Goal: Task Accomplishment & Management: Manage account settings

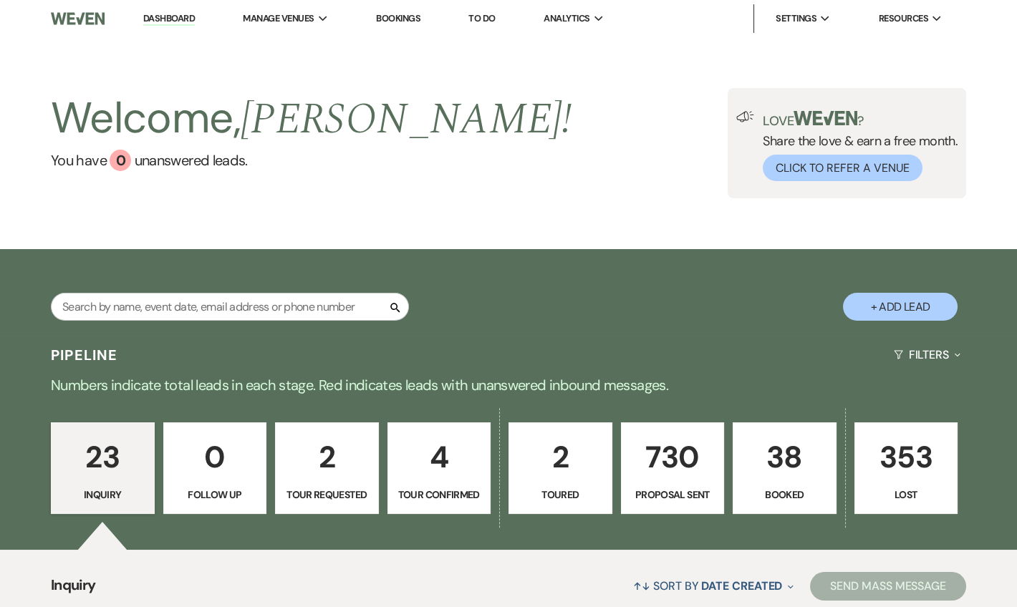
click at [767, 458] on p "38" at bounding box center [784, 457] width 85 height 48
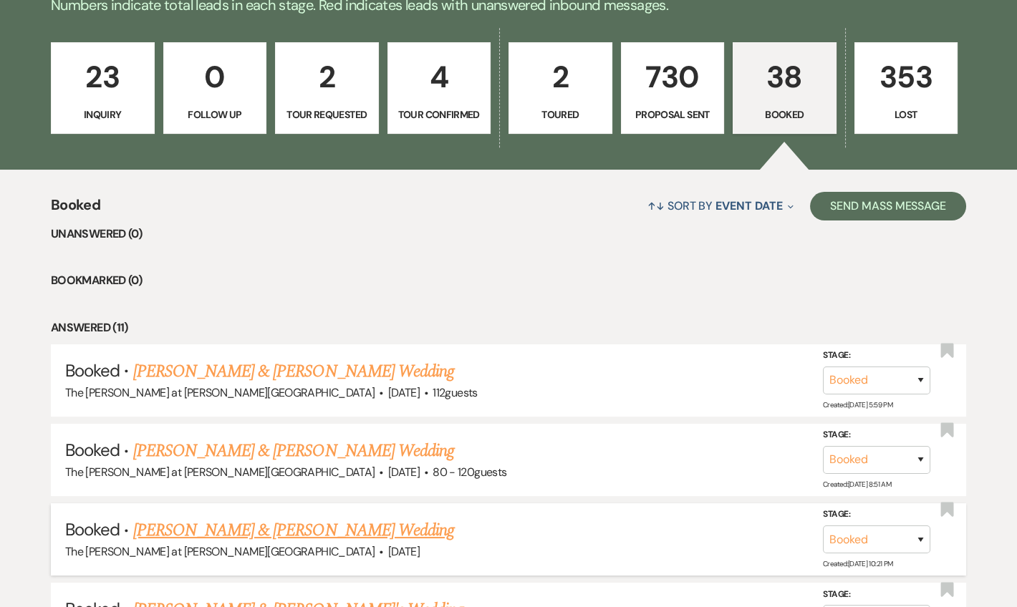
scroll to position [552, 0]
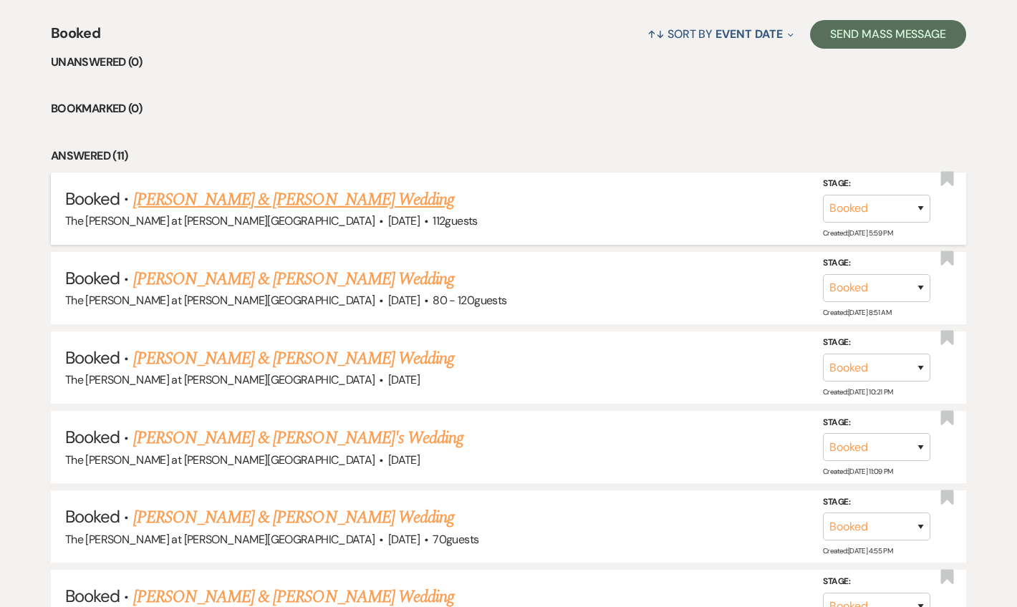
click at [271, 203] on link "[PERSON_NAME] & [PERSON_NAME] Wedding" at bounding box center [293, 200] width 321 height 26
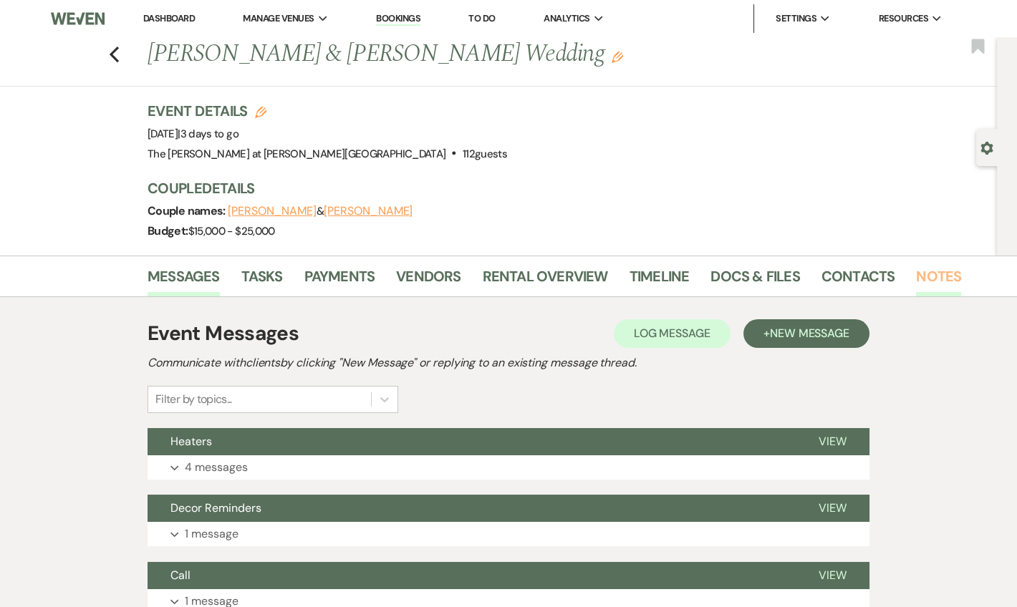
click at [934, 282] on link "Notes" at bounding box center [938, 281] width 45 height 32
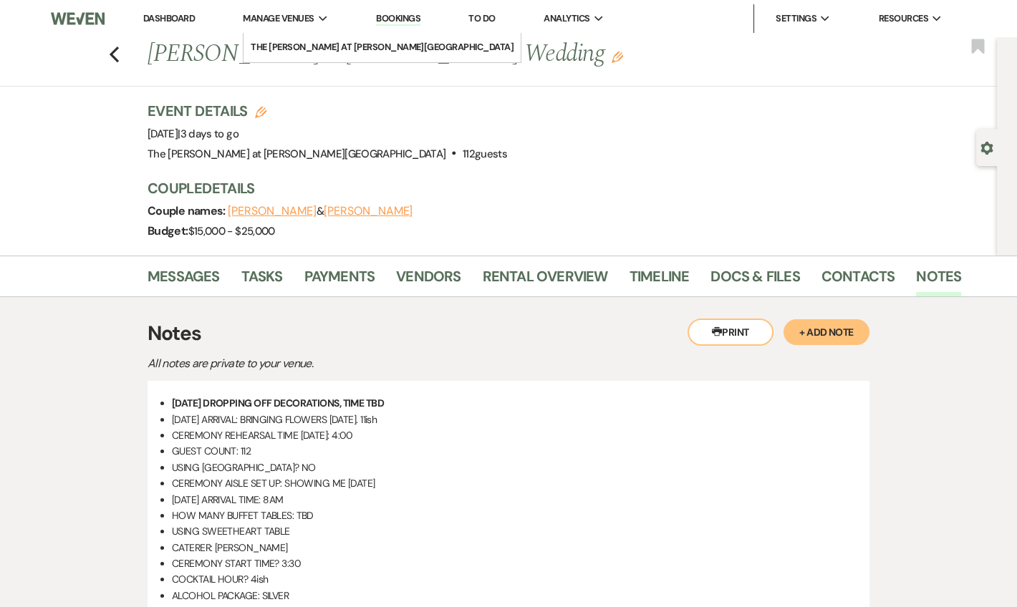
click at [185, 23] on link "Dashboard" at bounding box center [169, 18] width 52 height 12
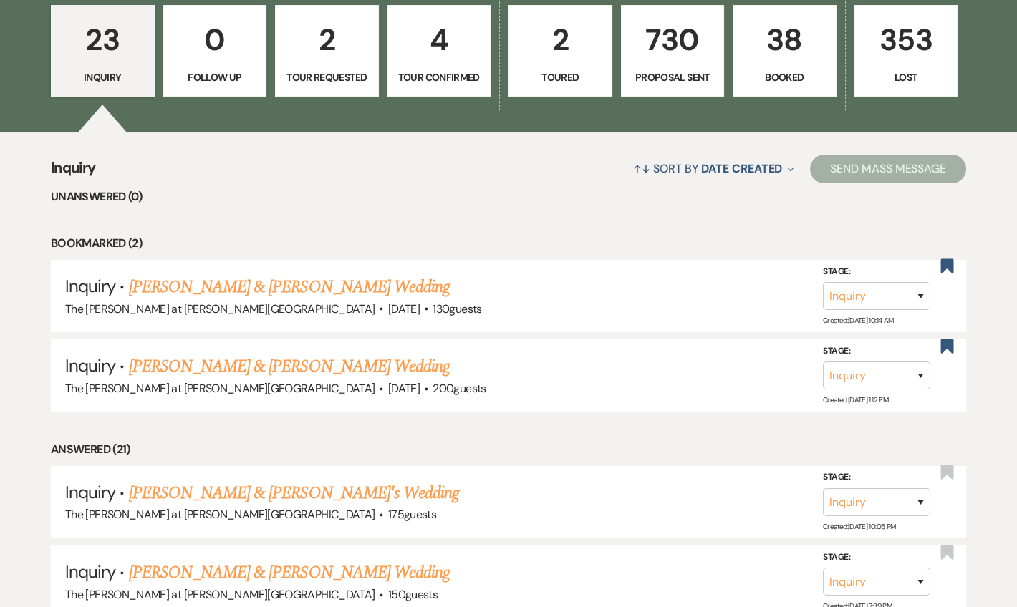
scroll to position [434, 0]
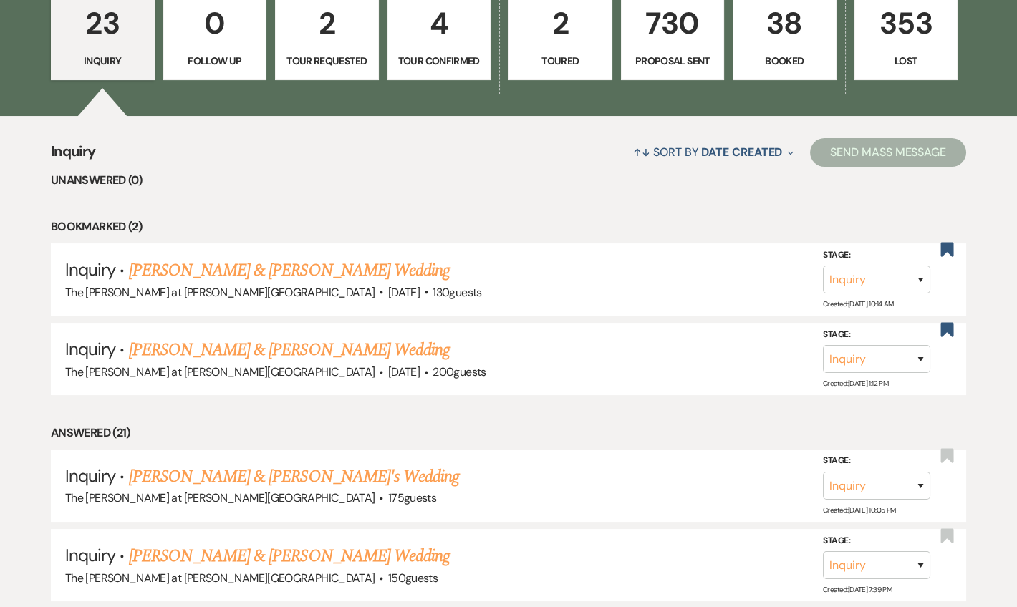
click at [438, 62] on p "Tour Confirmed" at bounding box center [439, 61] width 85 height 16
select select "4"
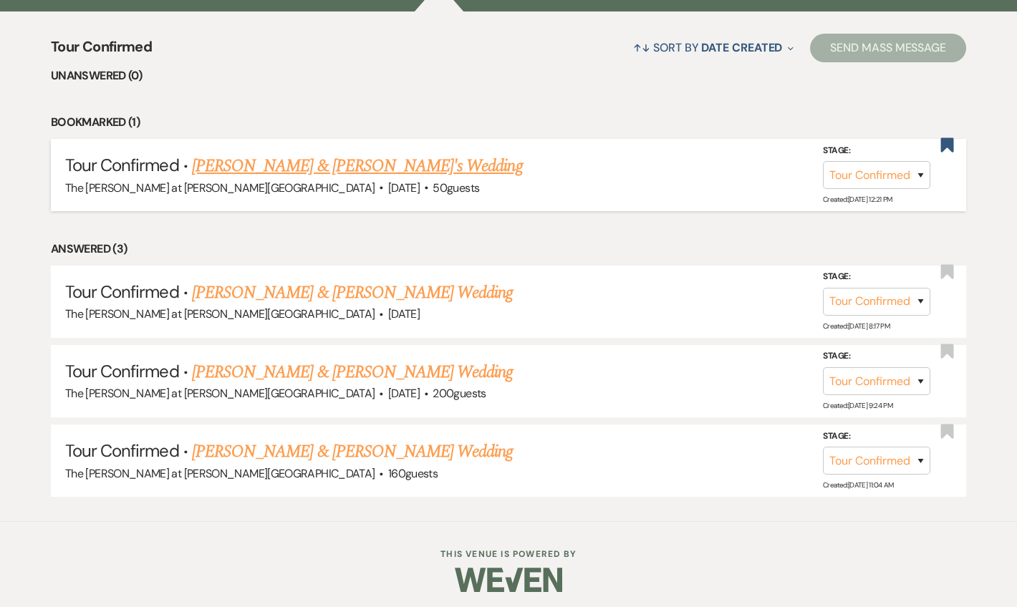
scroll to position [541, 0]
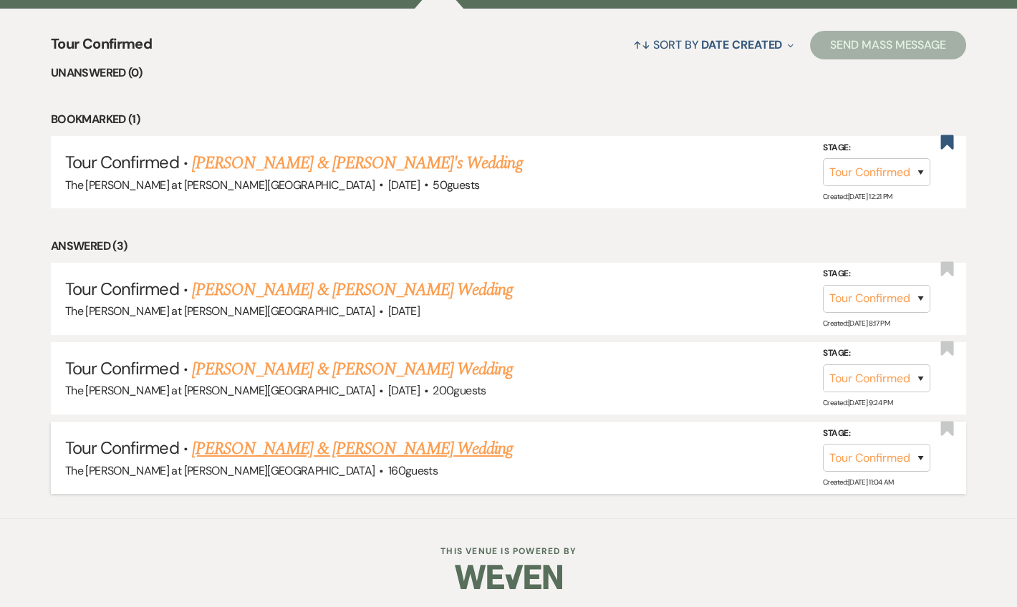
click at [385, 440] on link "[PERSON_NAME] & [PERSON_NAME] Wedding" at bounding box center [352, 449] width 321 height 26
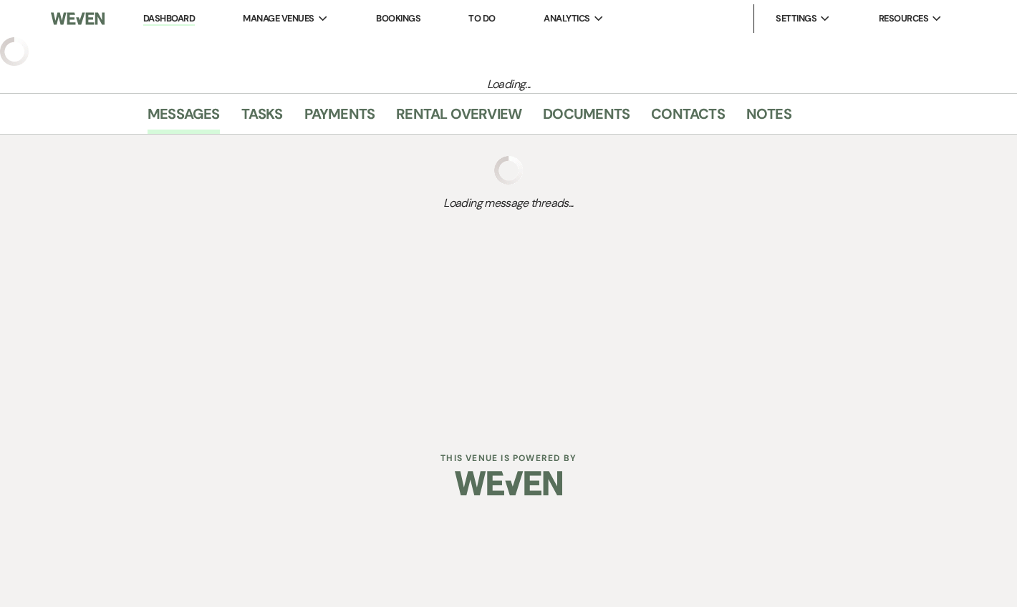
select select "4"
select select "17"
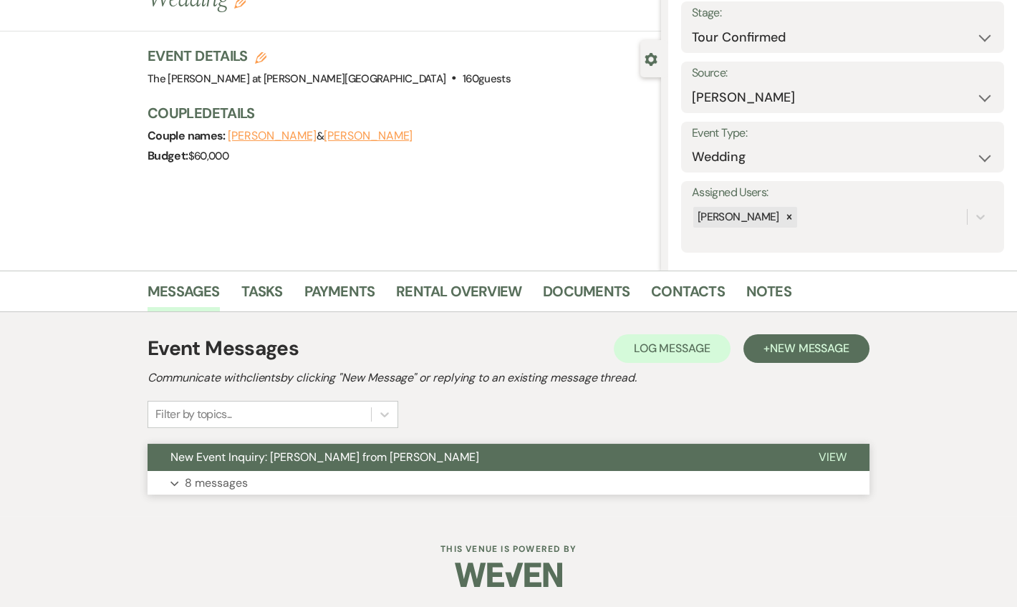
click at [246, 469] on button "New Event Inquiry: [PERSON_NAME] from [PERSON_NAME]" at bounding box center [472, 457] width 648 height 27
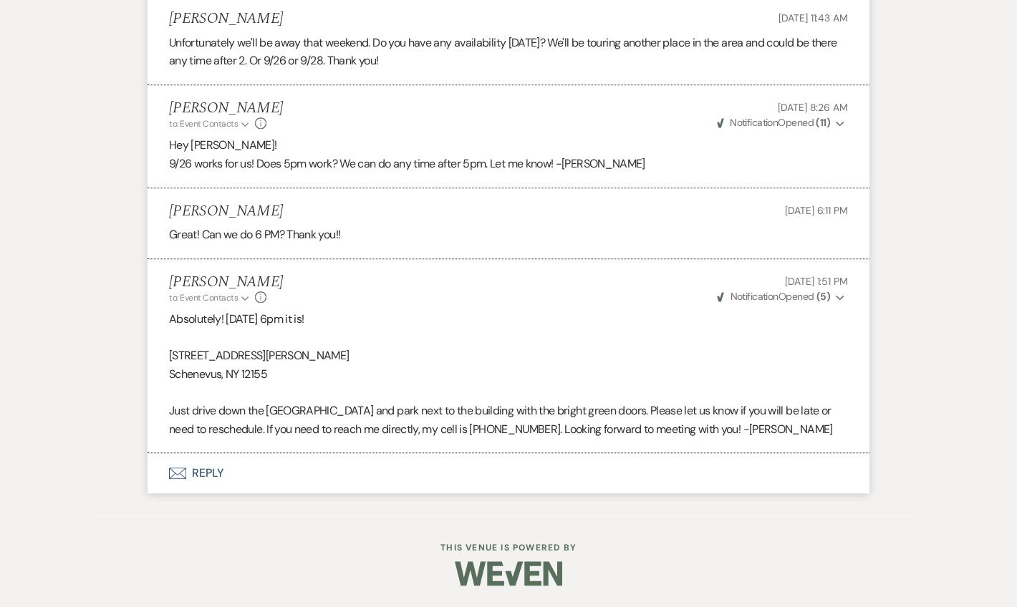
scroll to position [2940, 0]
select select "4"
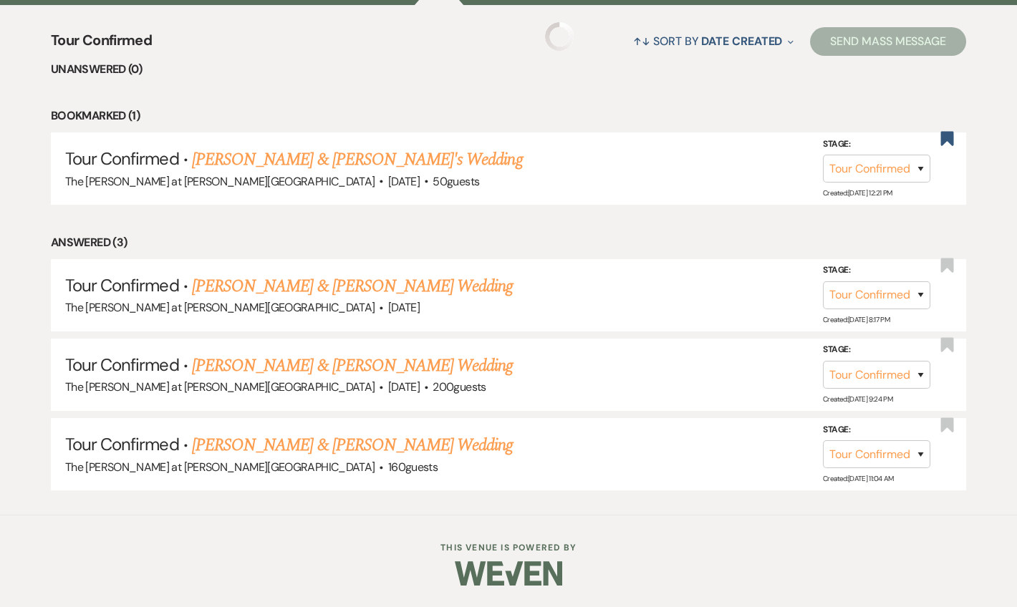
scroll to position [541, 0]
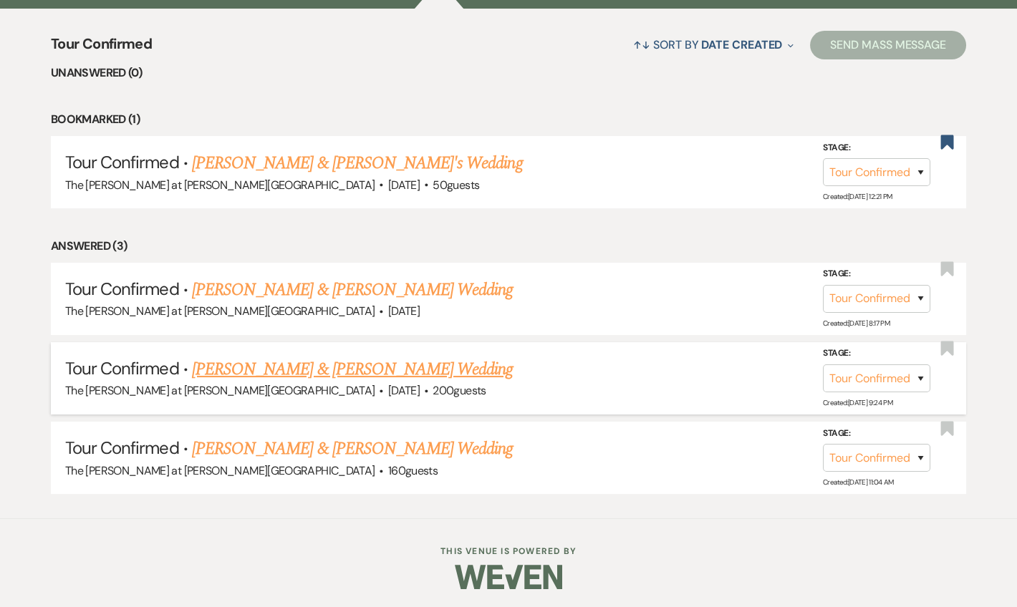
click at [248, 376] on link "Jon Jennings & Kailey Morgan's Wedding" at bounding box center [352, 370] width 321 height 26
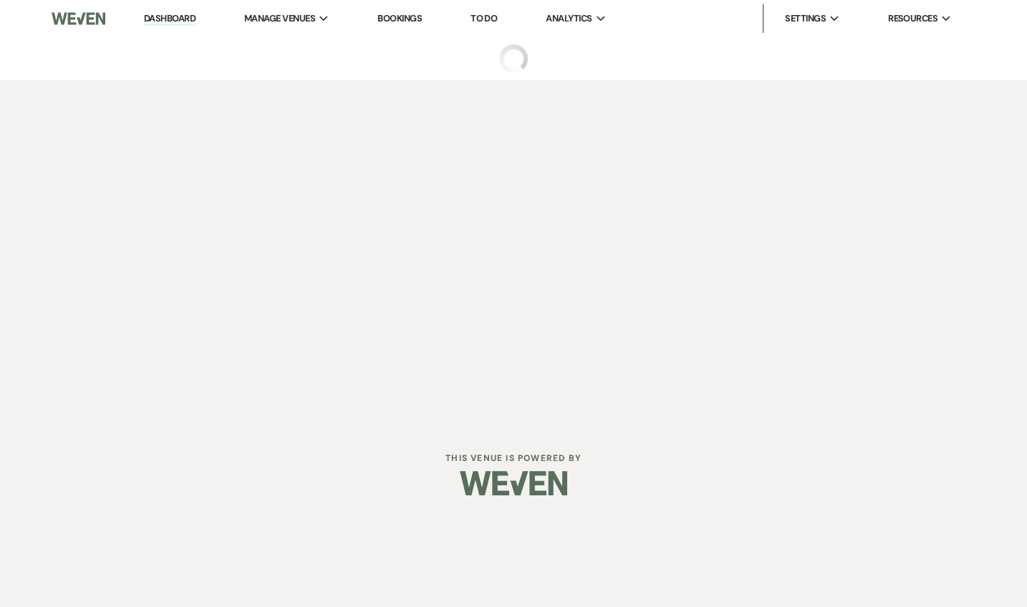
select select "4"
select select "5"
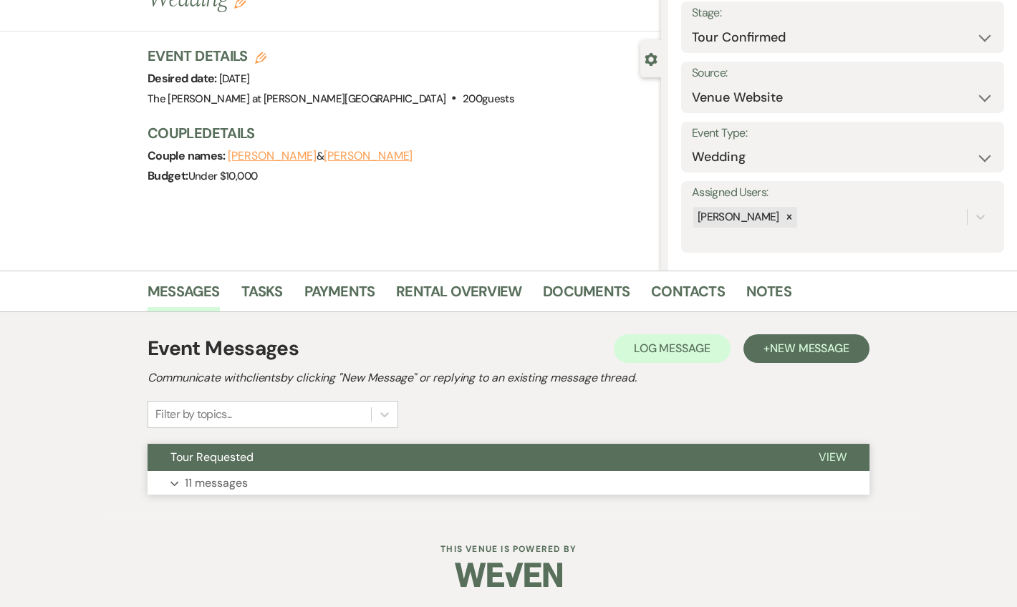
click at [238, 486] on p "11 messages" at bounding box center [216, 483] width 63 height 19
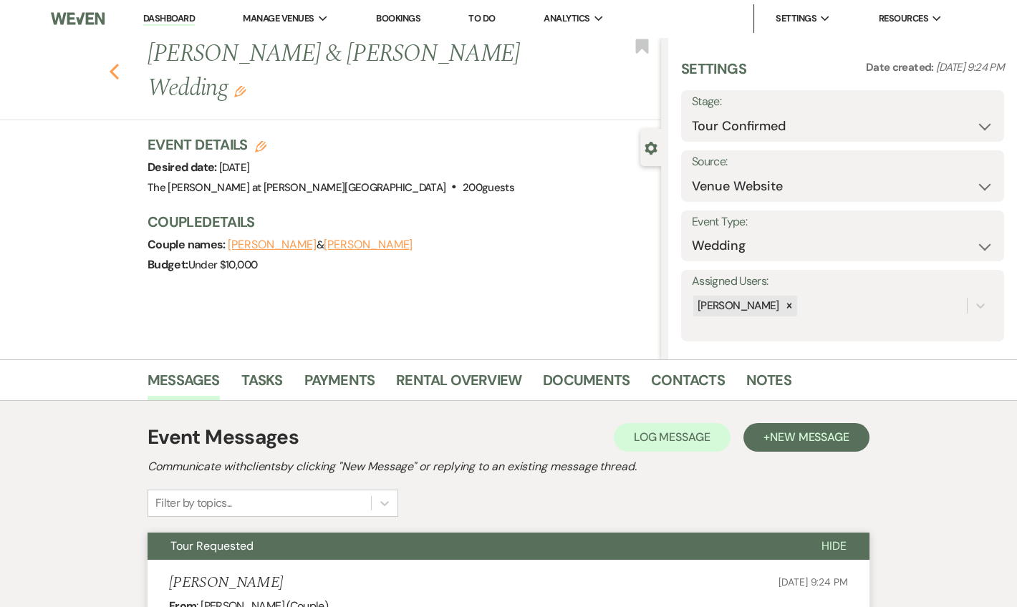
click at [120, 63] on icon "Previous" at bounding box center [114, 71] width 11 height 17
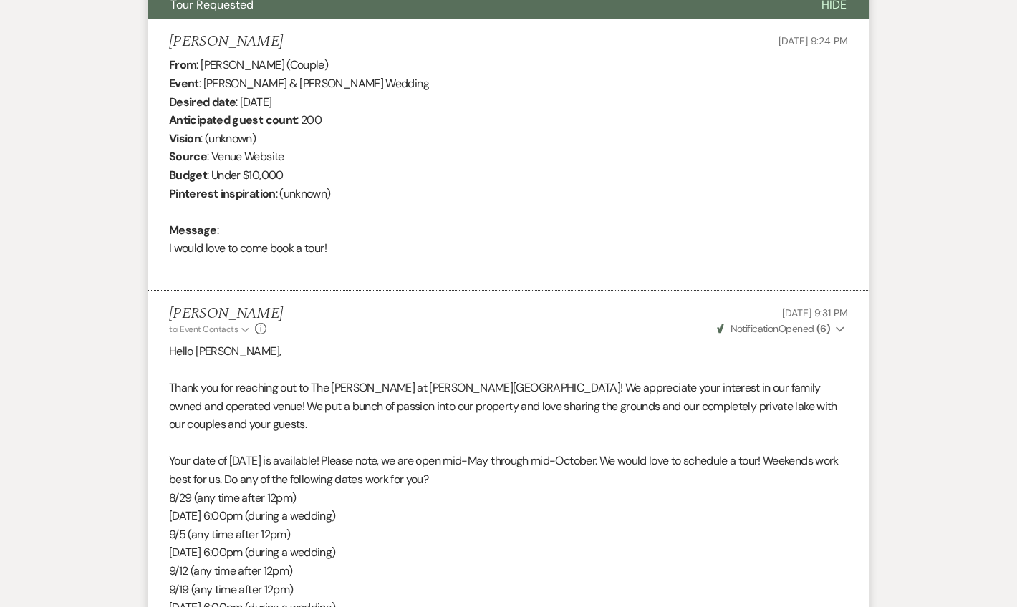
select select "4"
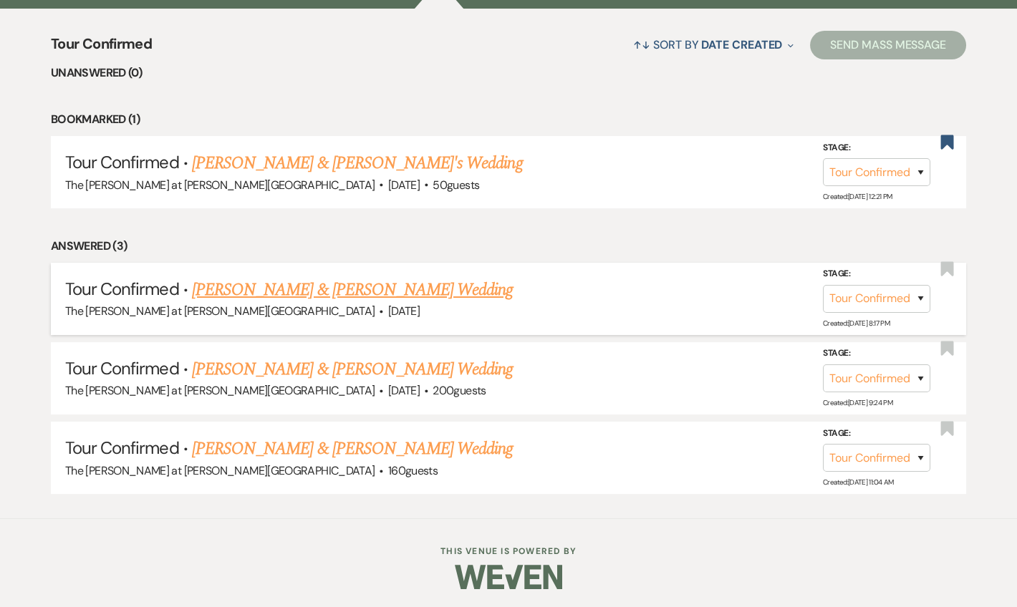
click at [215, 291] on link "Randy & Shannon's Wedding" at bounding box center [352, 290] width 321 height 26
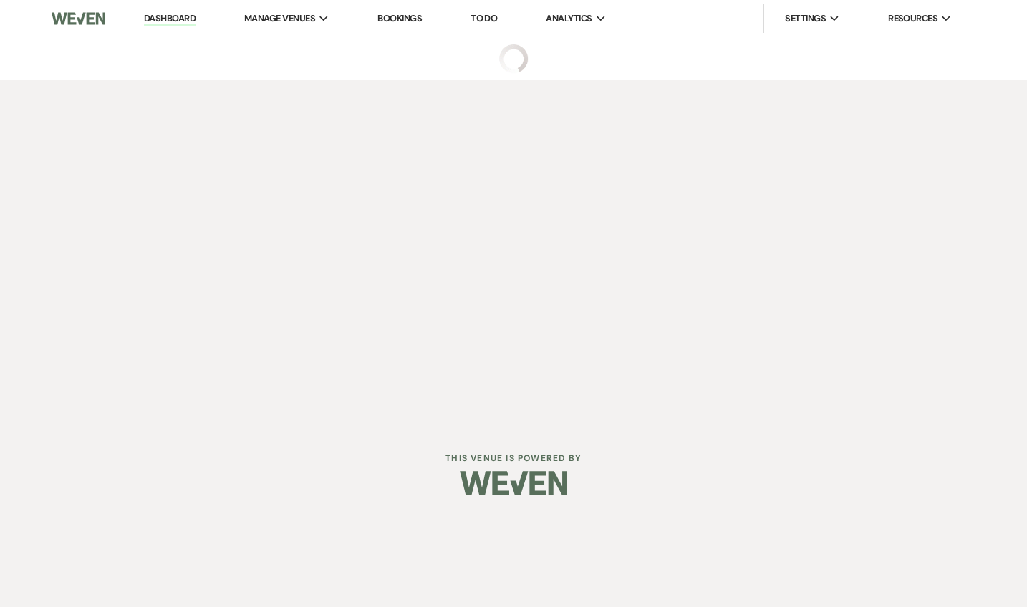
select select "4"
select select "5"
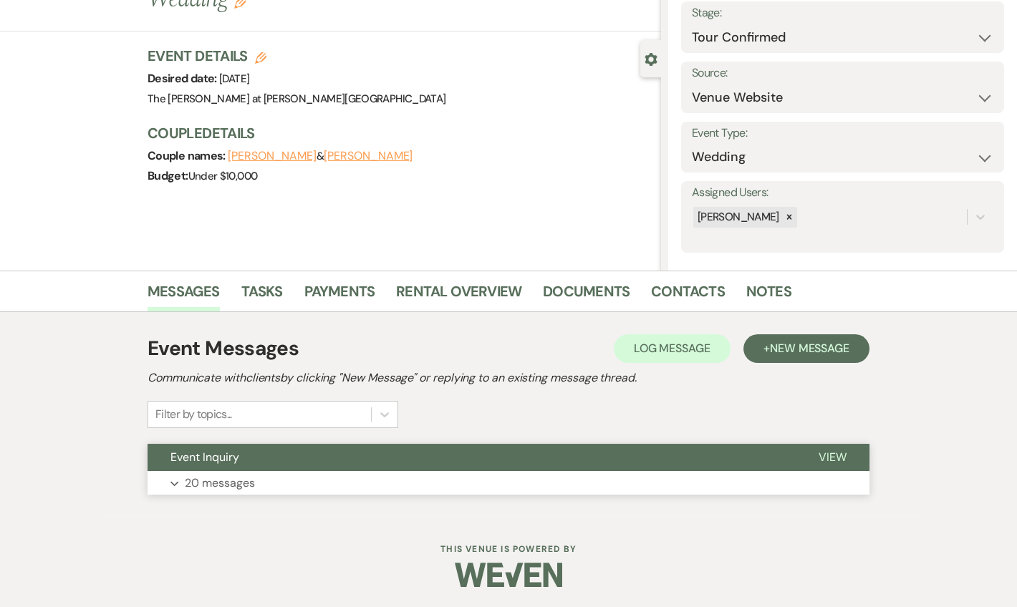
drag, startPoint x: 241, startPoint y: 480, endPoint x: 312, endPoint y: 437, distance: 83.9
click at [241, 480] on p "20 messages" at bounding box center [220, 483] width 70 height 19
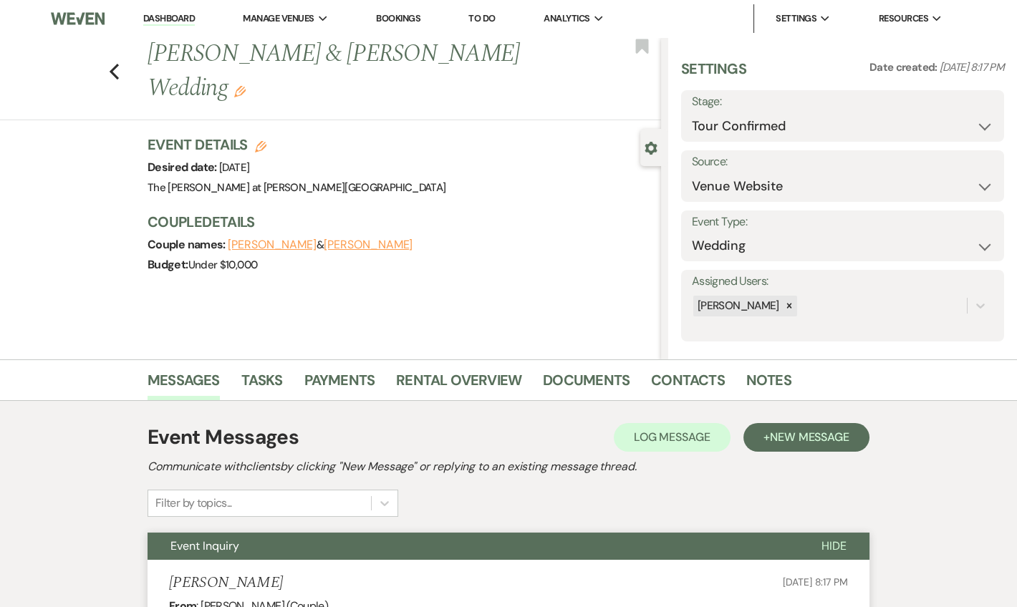
click at [117, 62] on div "Previous Randy & Shannon's Wedding Edit Bookmark" at bounding box center [327, 78] width 668 height 83
click at [120, 63] on icon "Previous" at bounding box center [114, 71] width 11 height 17
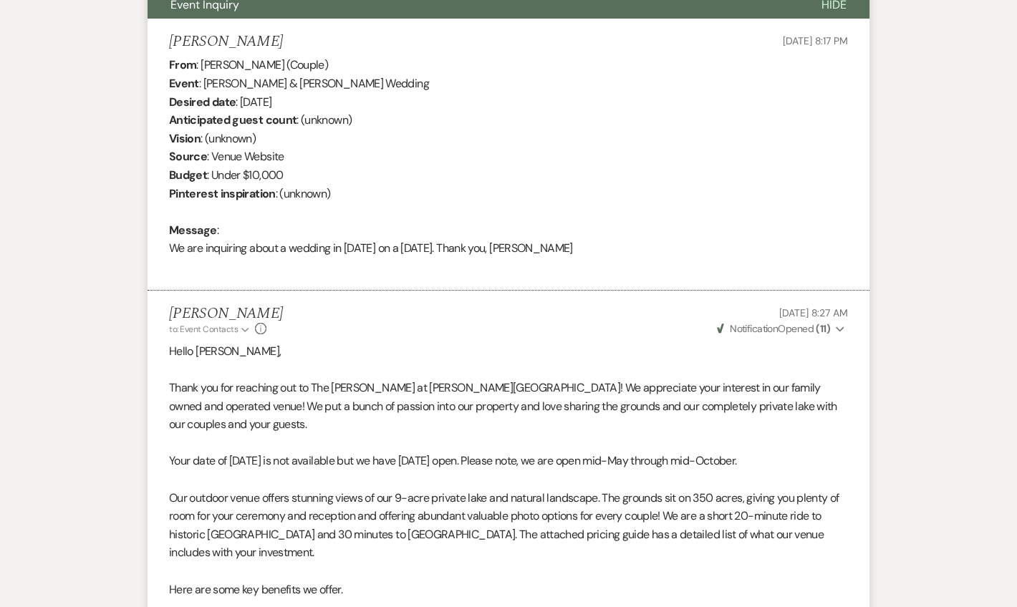
select select "4"
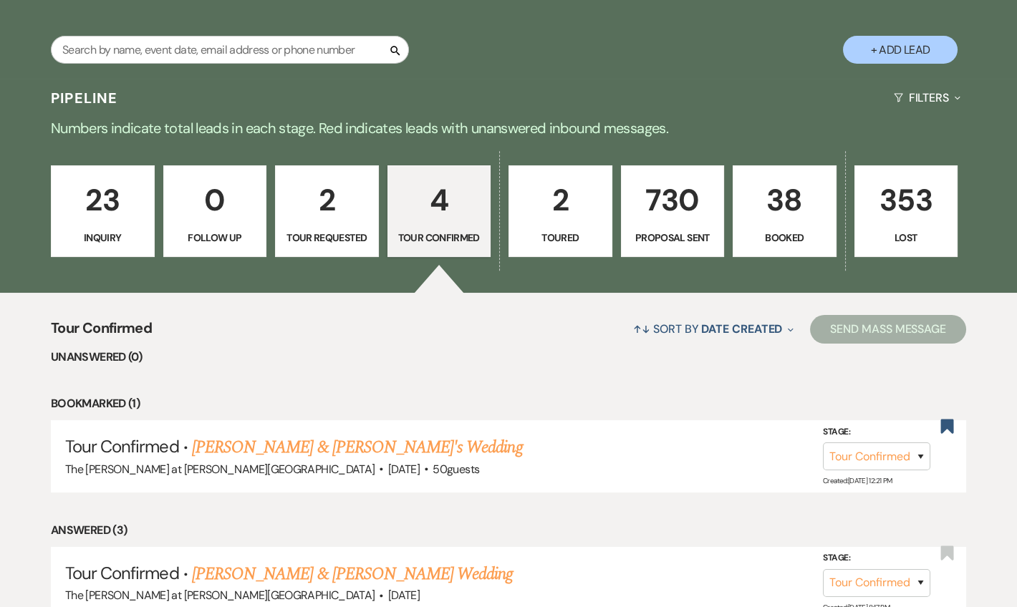
scroll to position [367, 0]
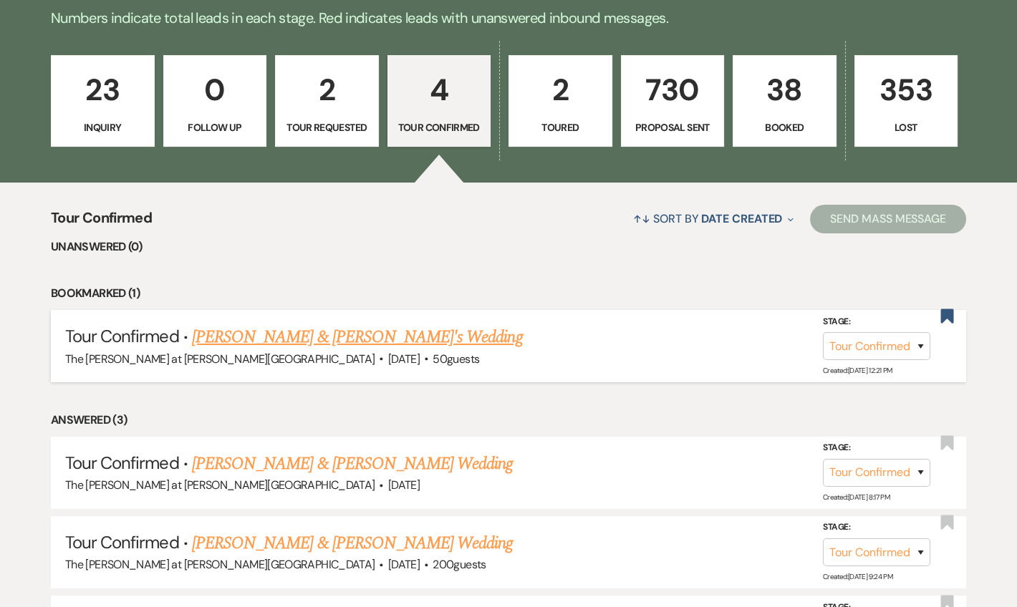
click at [329, 330] on link "Nicholas & Brittany's Wedding" at bounding box center [357, 337] width 331 height 26
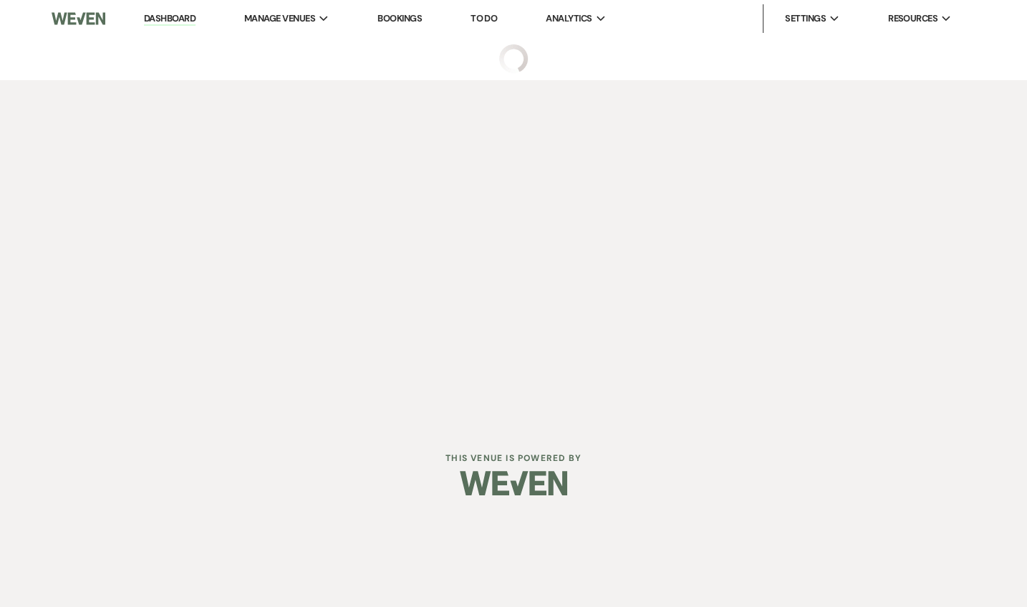
select select "4"
select select "5"
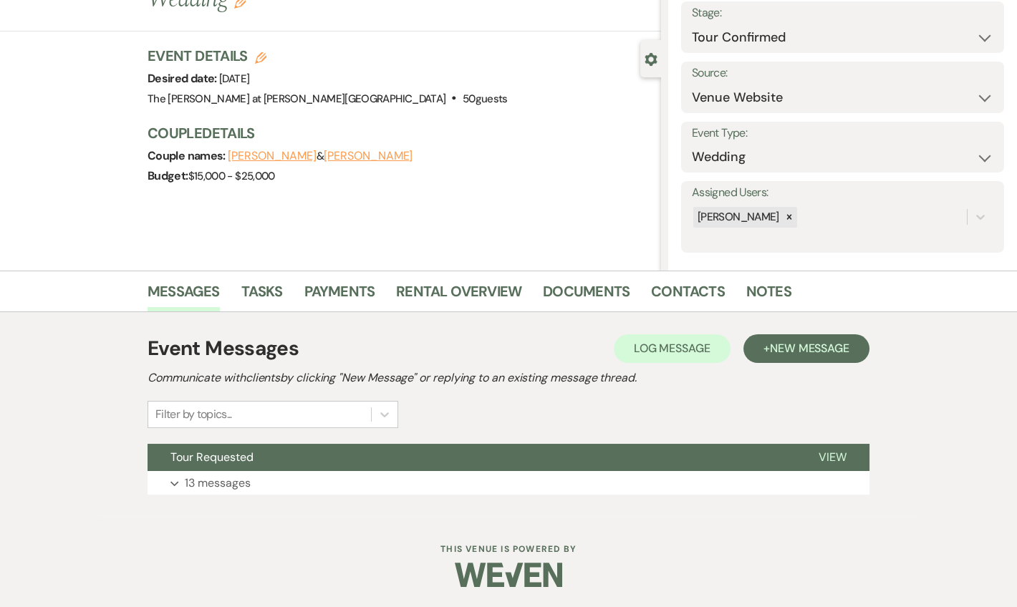
drag, startPoint x: 247, startPoint y: 484, endPoint x: 365, endPoint y: 425, distance: 131.9
click at [247, 482] on p "13 messages" at bounding box center [218, 483] width 66 height 19
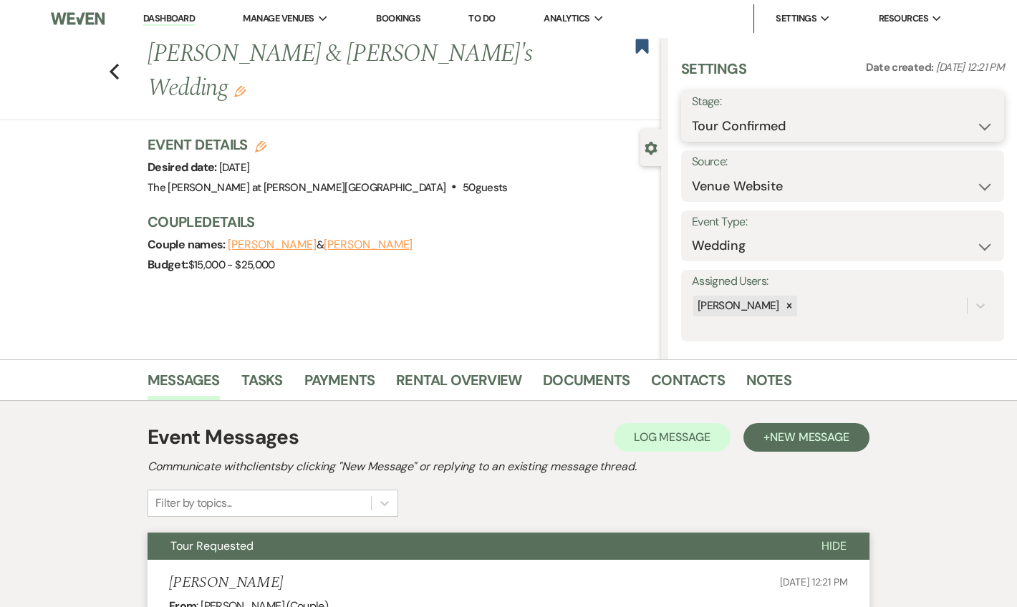
drag, startPoint x: 778, startPoint y: 121, endPoint x: 776, endPoint y: 139, distance: 18.0
click at [778, 121] on select "Inquiry Follow Up Tour Requested Tour Confirmed Toured Proposal Sent Booked Lost" at bounding box center [842, 126] width 301 height 28
select select "5"
click at [692, 112] on select "Inquiry Follow Up Tour Requested Tour Confirmed Toured Proposal Sent Booked Lost" at bounding box center [842, 126] width 301 height 28
click at [957, 121] on button "Save" at bounding box center [970, 116] width 68 height 29
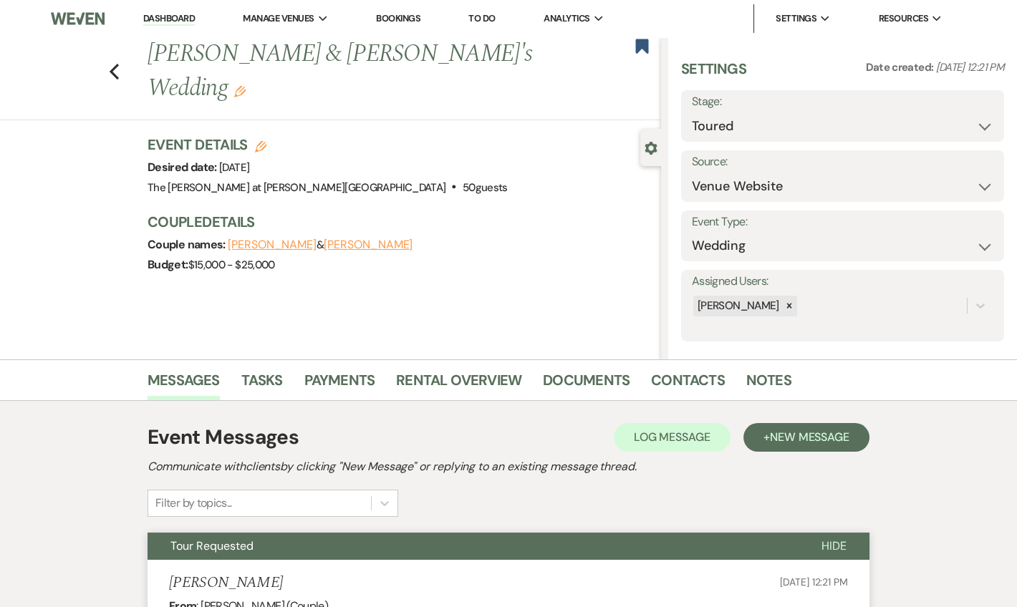
click at [147, 16] on link "Dashboard" at bounding box center [169, 19] width 52 height 14
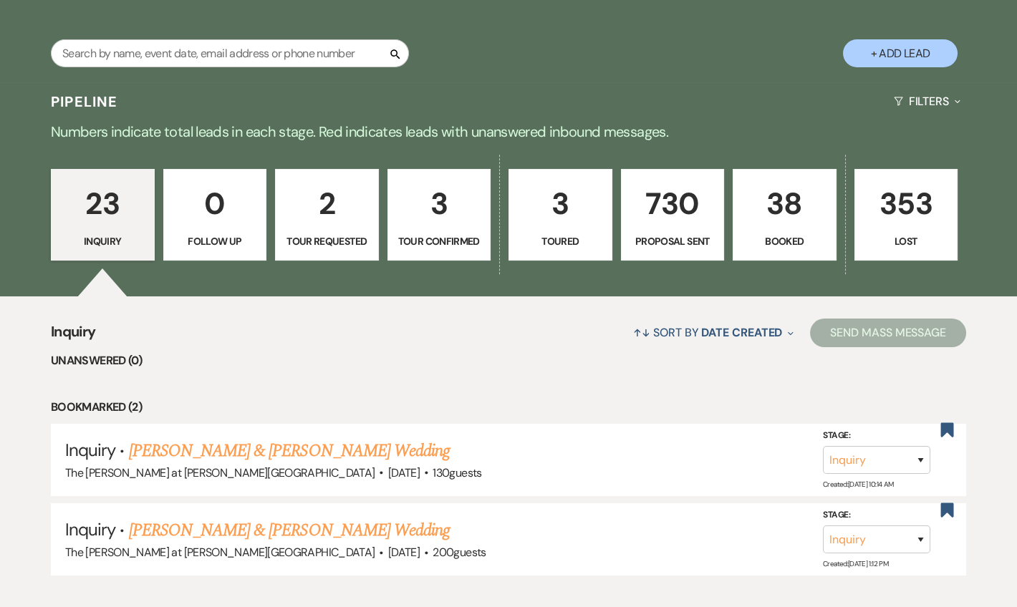
scroll to position [260, 0]
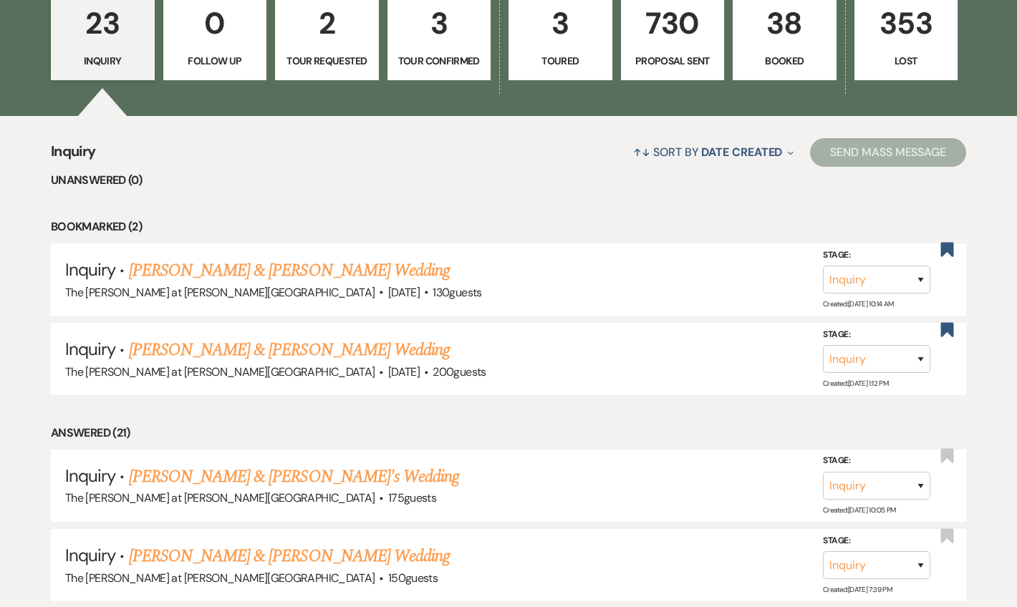
drag, startPoint x: 764, startPoint y: 43, endPoint x: 710, endPoint y: 49, distance: 54.0
click at [764, 43] on p "38" at bounding box center [784, 23] width 85 height 48
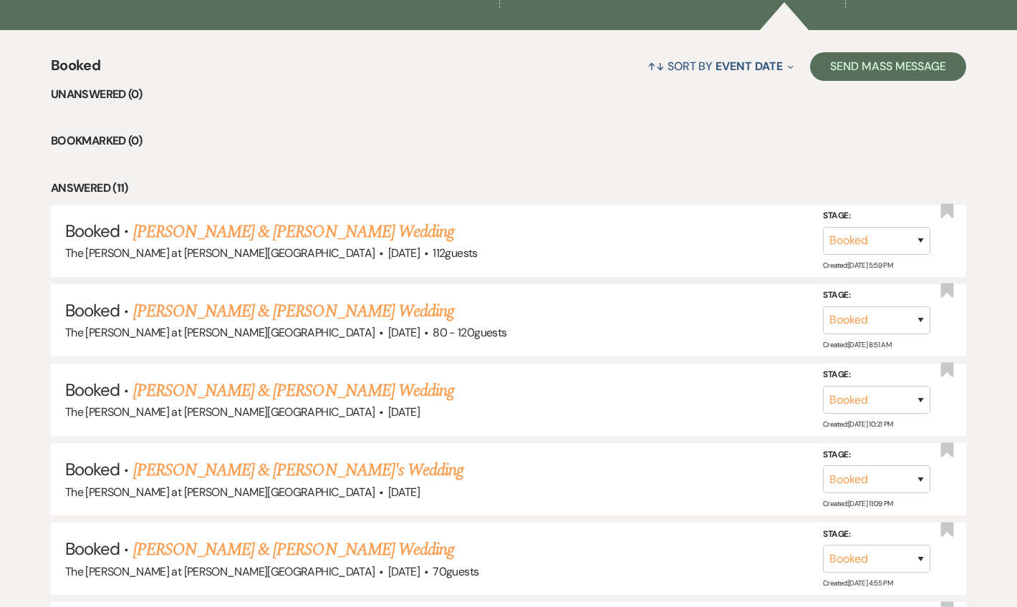
scroll to position [521, 0]
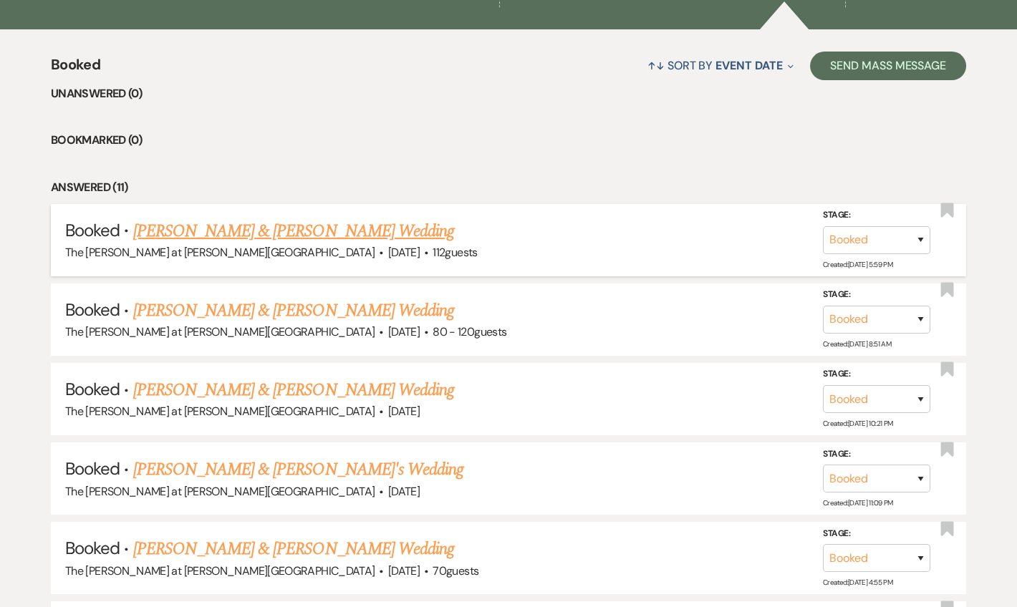
click at [298, 222] on link "[PERSON_NAME] & [PERSON_NAME] Wedding" at bounding box center [293, 231] width 321 height 26
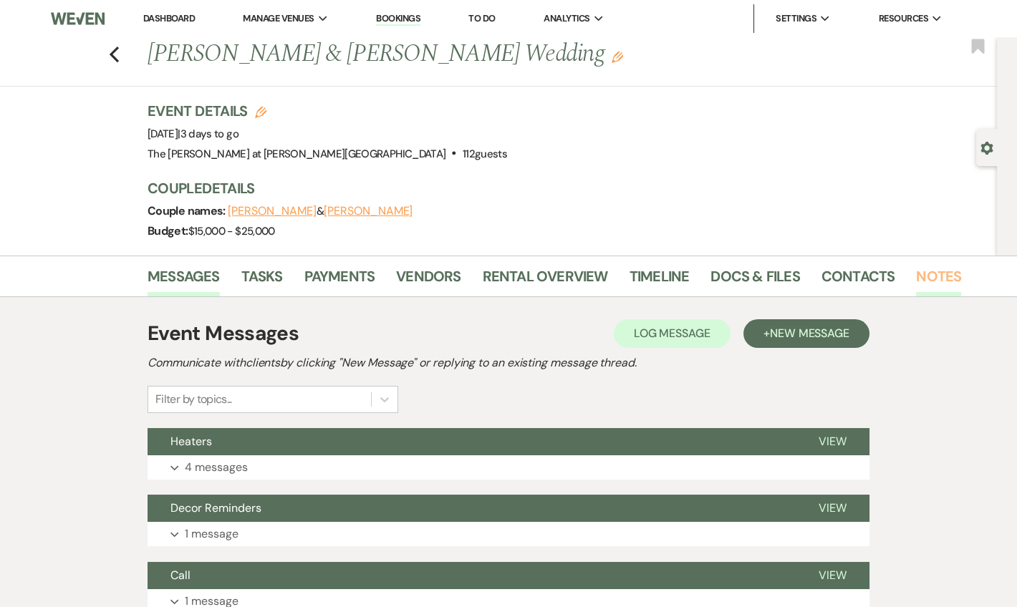
click at [932, 277] on link "Notes" at bounding box center [938, 281] width 45 height 32
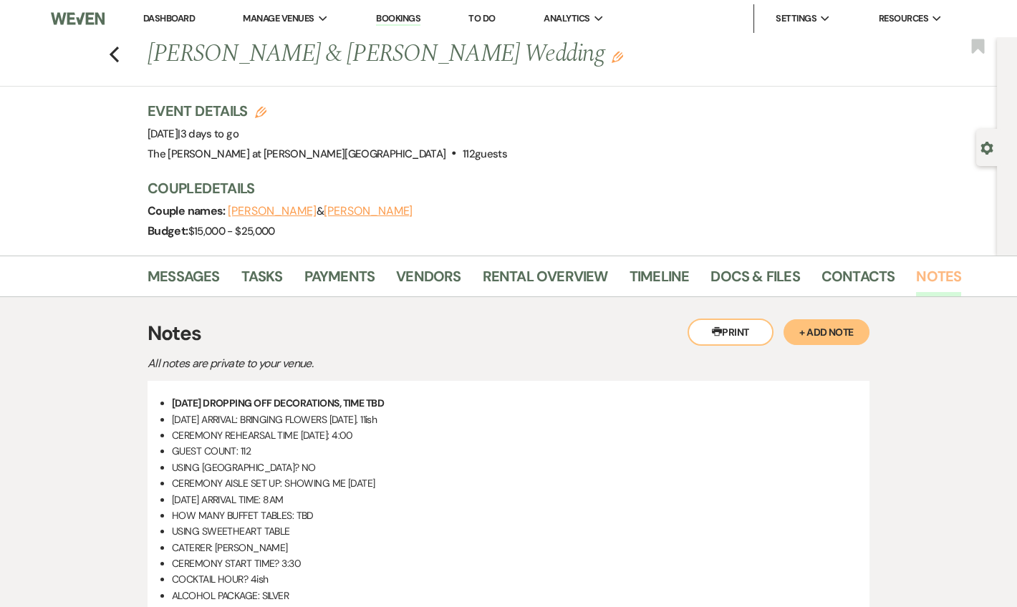
scroll to position [260, 0]
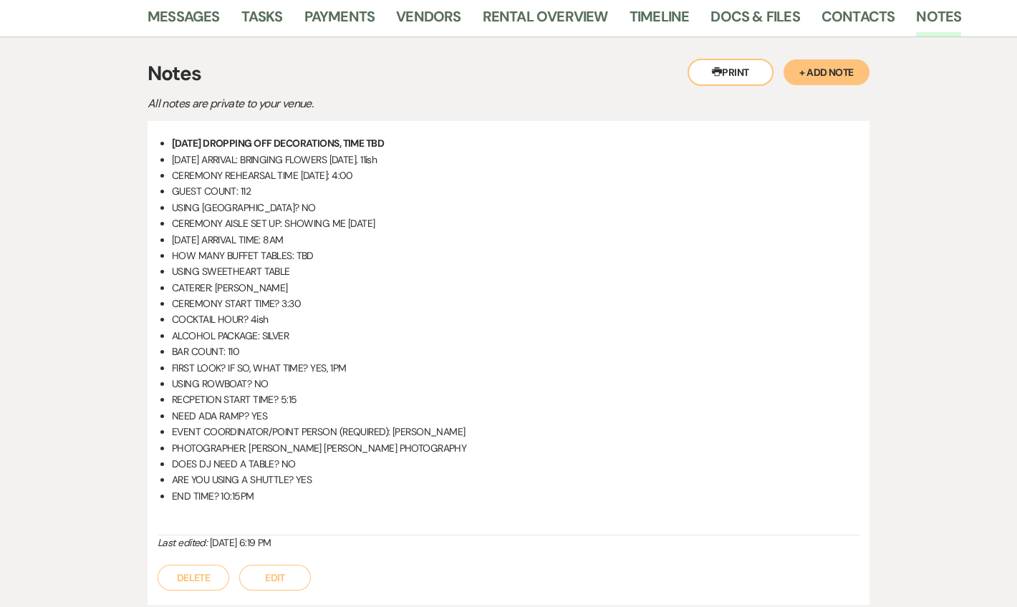
click at [823, 82] on button "+ Add Note" at bounding box center [826, 72] width 86 height 26
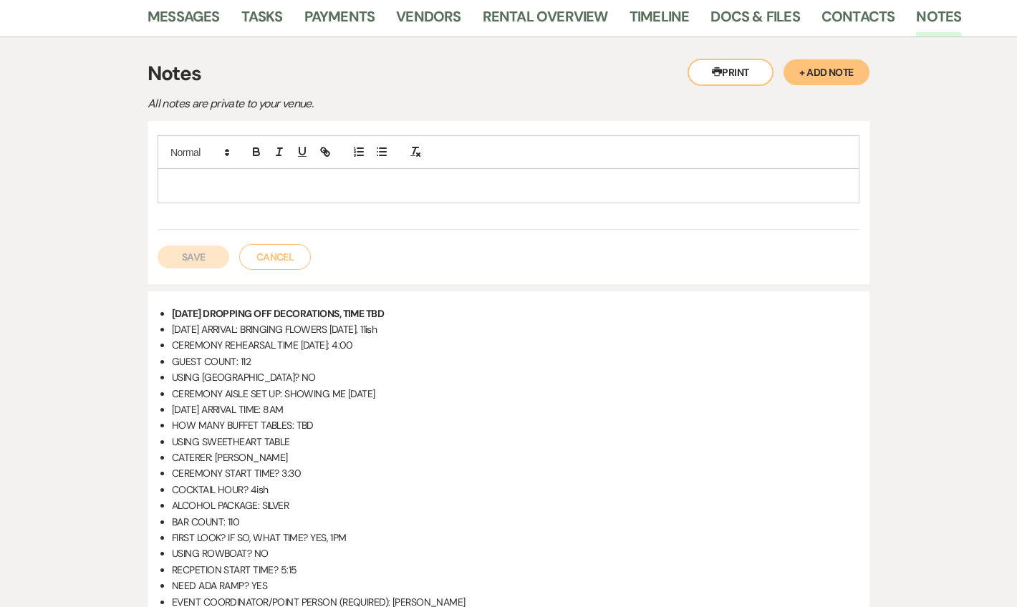
click at [254, 181] on p at bounding box center [508, 186] width 679 height 16
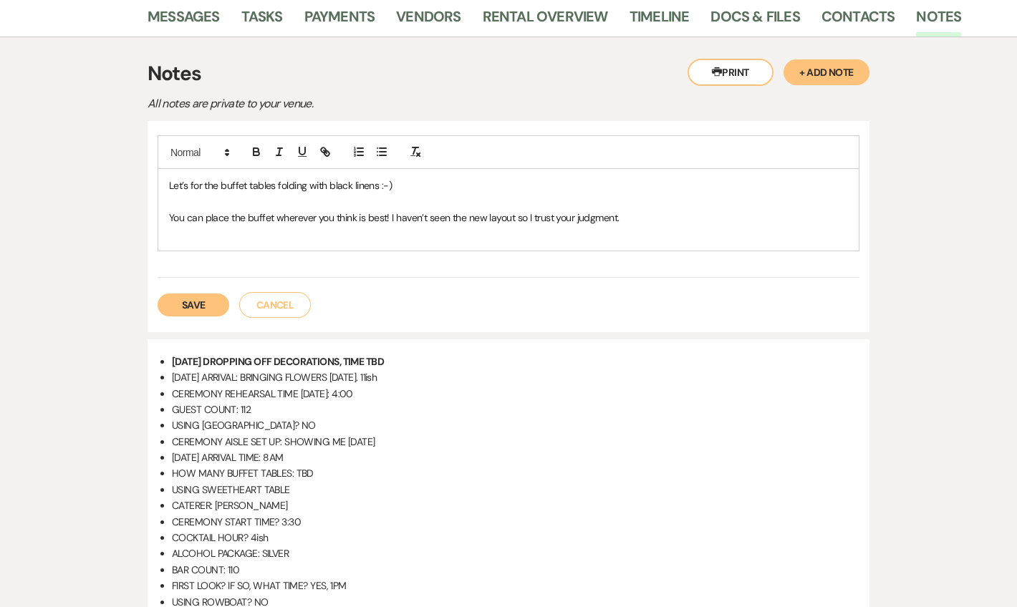
click at [165, 185] on div "Let’s for the buffet tables folding with black linens :-) You can place the buf…" at bounding box center [508, 210] width 700 height 82
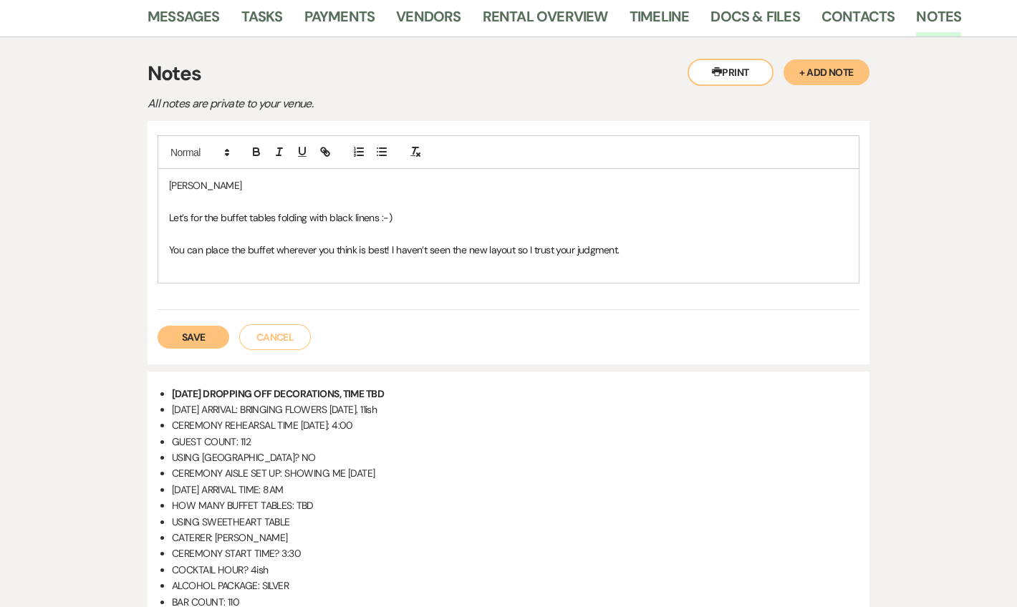
click at [204, 183] on p "LYDIA" at bounding box center [508, 186] width 679 height 16
click at [198, 337] on button "Save" at bounding box center [194, 337] width 72 height 23
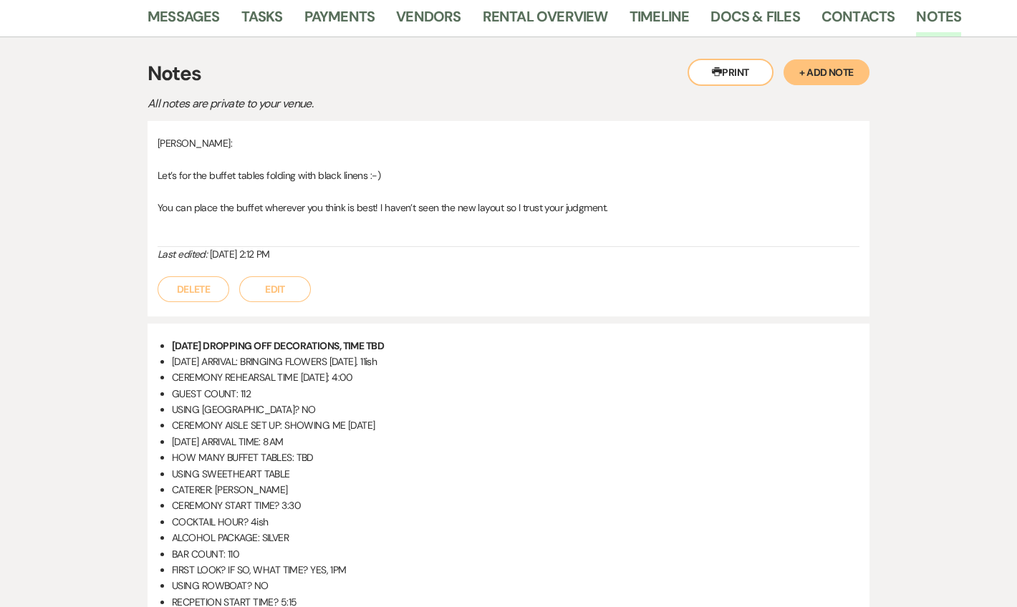
click at [263, 286] on button "Edit" at bounding box center [275, 289] width 72 height 26
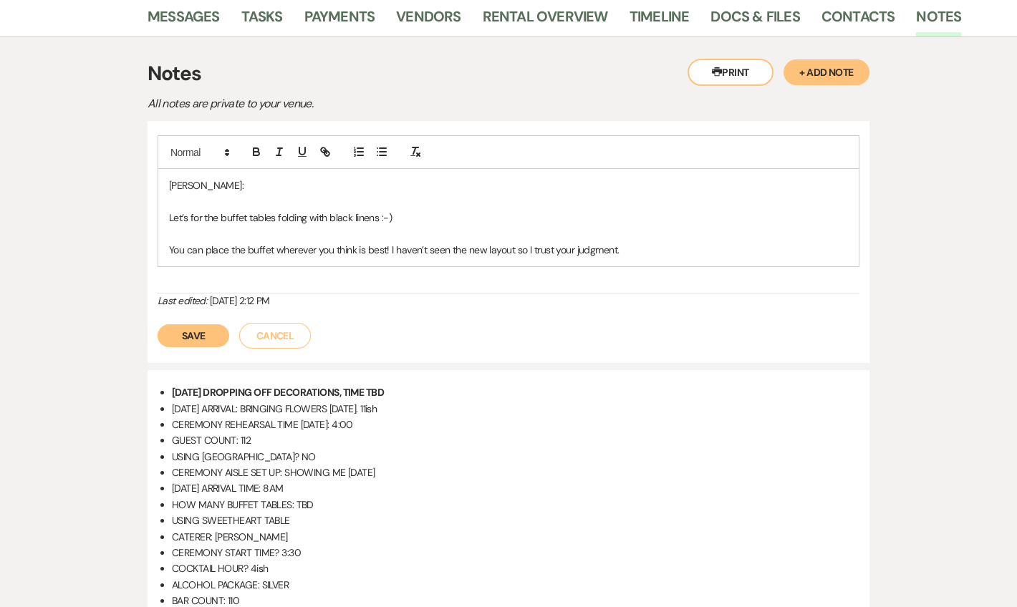
drag, startPoint x: 191, startPoint y: 213, endPoint x: 168, endPoint y: 213, distance: 22.9
click at [169, 213] on p "Let’s for the buffet tables folding with black linens :-)" at bounding box center [508, 218] width 679 height 16
drag, startPoint x: 169, startPoint y: 213, endPoint x: 190, endPoint y: 212, distance: 20.8
click at [190, 212] on p "Let’s for the buffet tables folding with black linens :-)" at bounding box center [508, 218] width 679 height 16
click at [400, 222] on p "For the buffet tables folding with black linens :-)" at bounding box center [508, 218] width 679 height 16
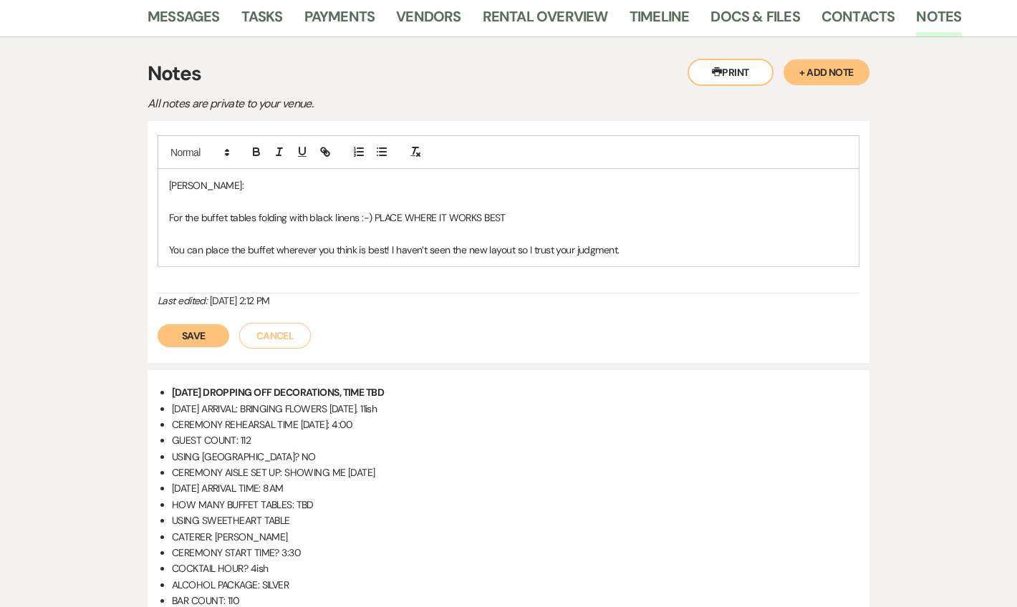
drag, startPoint x: 194, startPoint y: 324, endPoint x: 199, endPoint y: 314, distance: 11.2
click at [194, 324] on button "Save" at bounding box center [194, 335] width 72 height 23
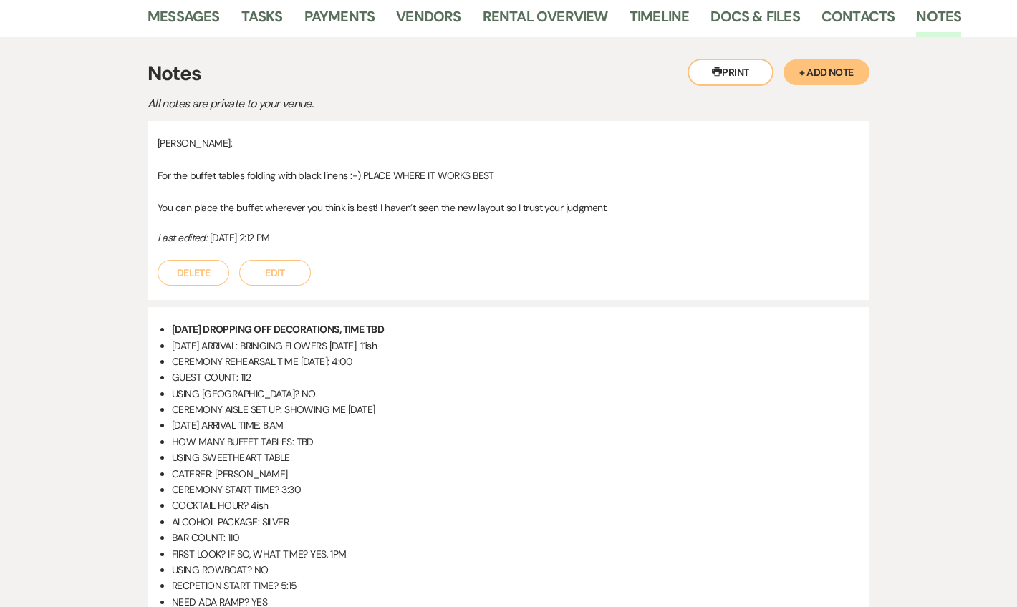
click at [738, 252] on div "Delete Edit" at bounding box center [509, 266] width 702 height 40
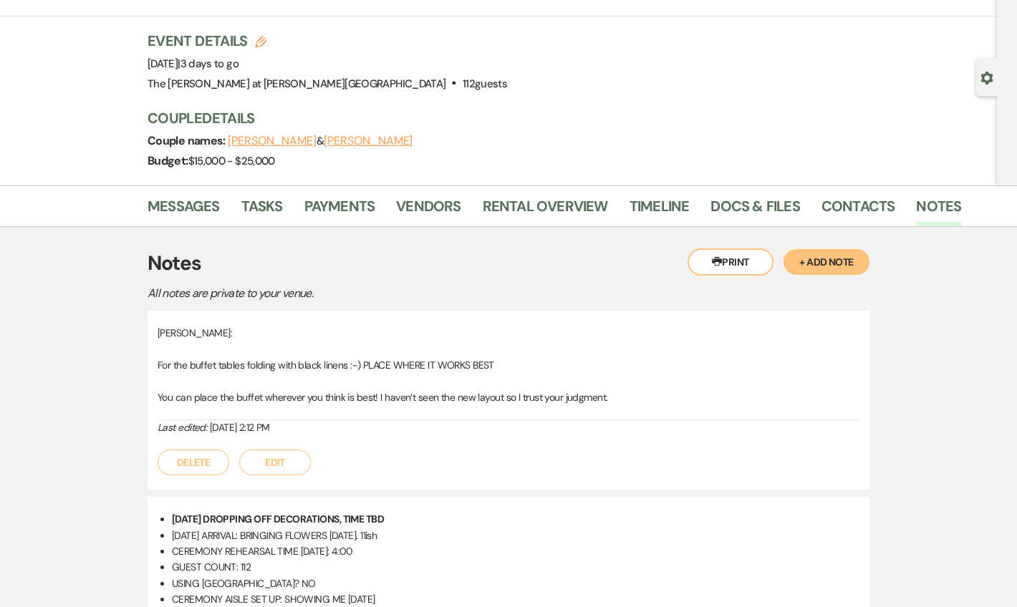
scroll to position [0, 0]
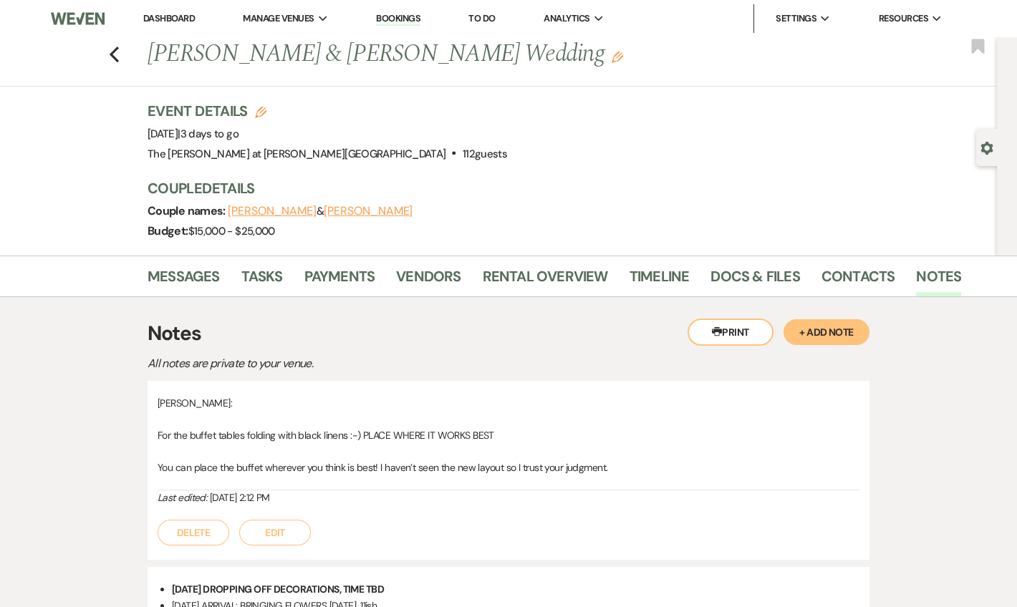
click at [148, 26] on li "Dashboard" at bounding box center [169, 18] width 66 height 29
click at [149, 18] on link "Dashboard" at bounding box center [169, 18] width 52 height 12
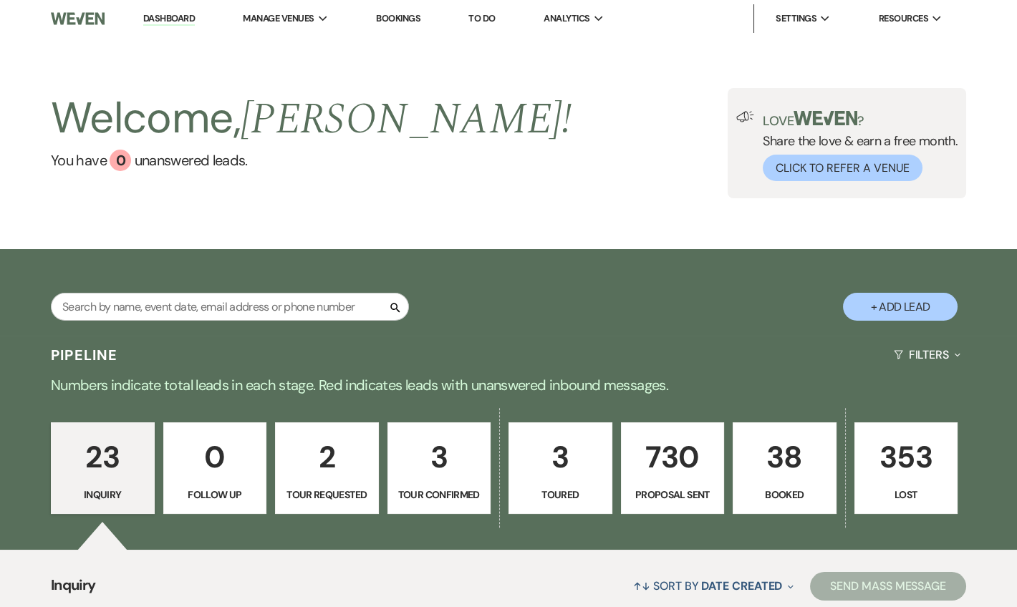
click at [160, 20] on link "Dashboard" at bounding box center [169, 19] width 52 height 14
